Goal: Find specific page/section: Find specific page/section

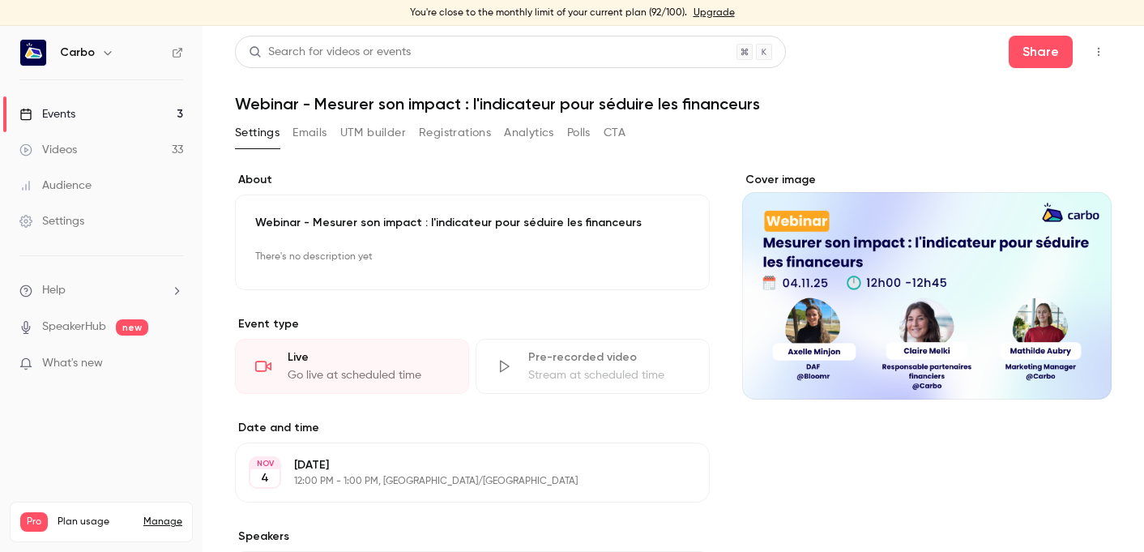
click at [435, 134] on button "Registrations" at bounding box center [455, 133] width 72 height 26
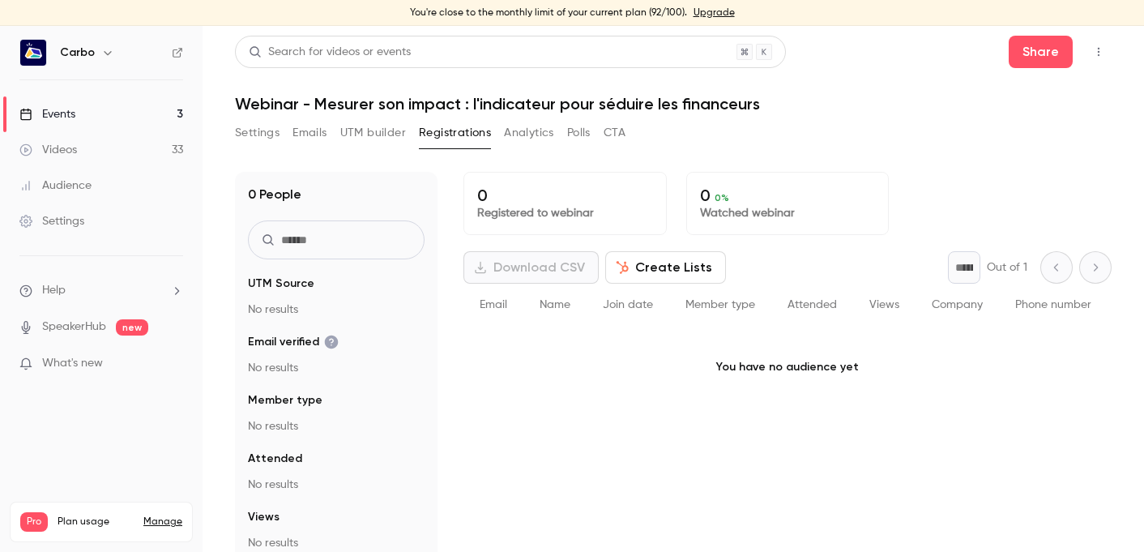
click at [104, 107] on link "Events 3" at bounding box center [101, 114] width 202 height 36
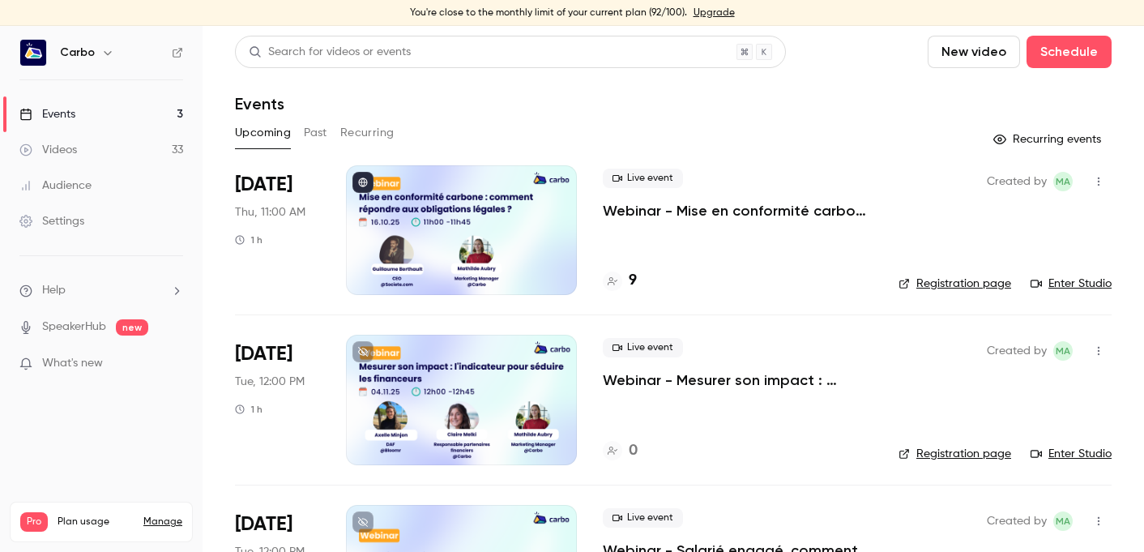
click at [423, 230] on div at bounding box center [461, 230] width 231 height 130
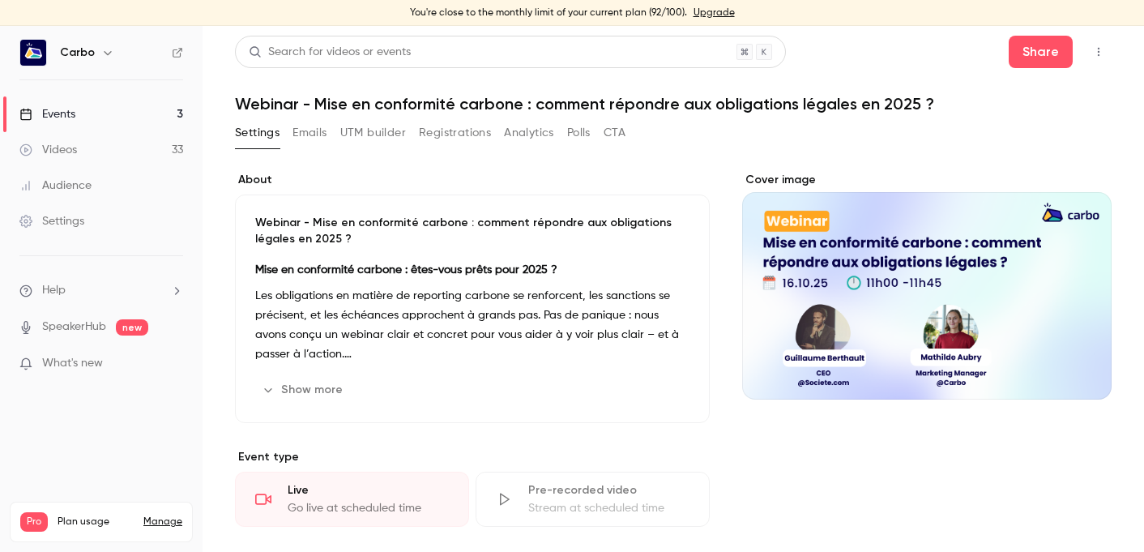
click at [423, 138] on button "Registrations" at bounding box center [455, 133] width 72 height 26
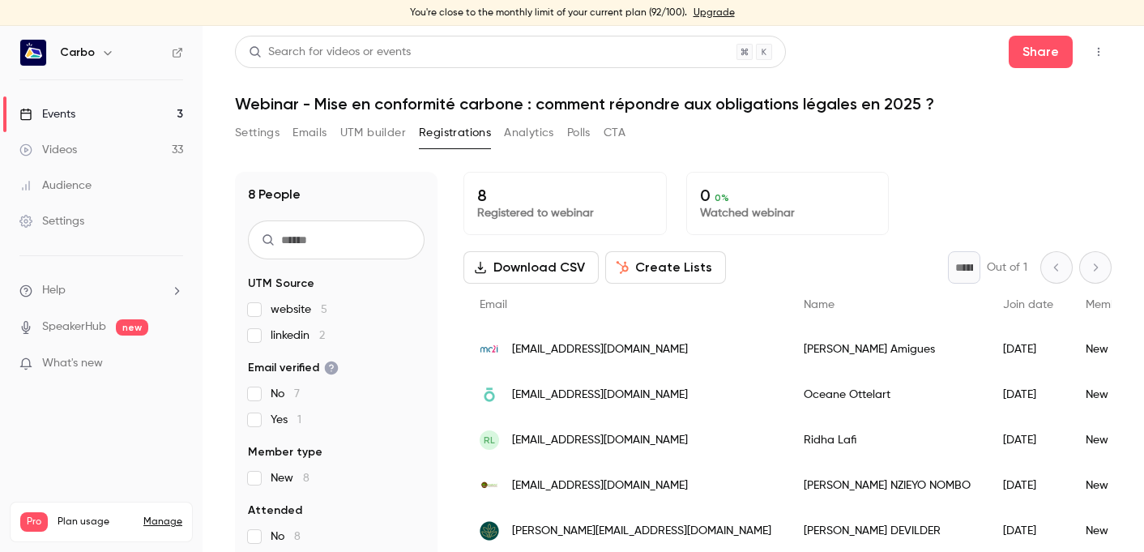
click at [87, 101] on link "Events 3" at bounding box center [101, 114] width 202 height 36
